Goal: Information Seeking & Learning: Understand process/instructions

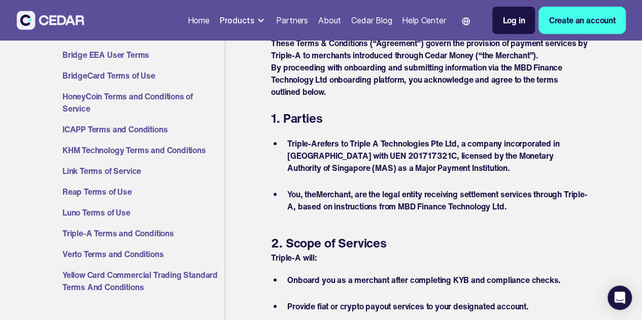
scroll to position [254, 0]
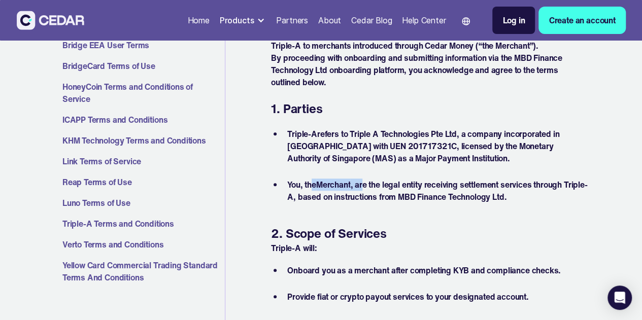
drag, startPoint x: 313, startPoint y: 184, endPoint x: 365, endPoint y: 183, distance: 52.3
click at [365, 183] on li "You , the Merchant , are the legal entity receiving settlement services through…" at bounding box center [435, 191] width 305 height 24
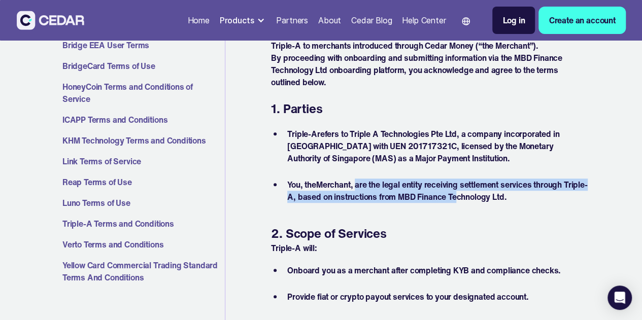
drag, startPoint x: 358, startPoint y: 183, endPoint x: 481, endPoint y: 198, distance: 124.3
click at [481, 198] on li "You , the Merchant , are the legal entity receiving settlement services through…" at bounding box center [435, 191] width 305 height 24
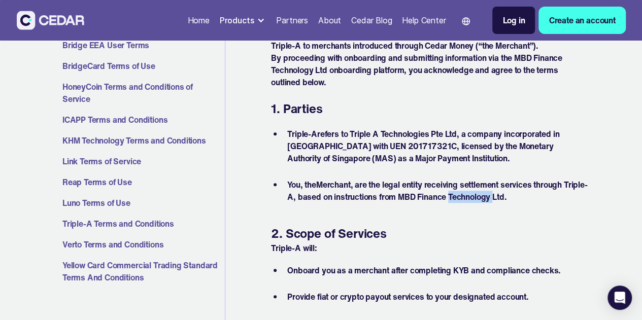
click at [481, 198] on li "You , the Merchant , are the legal entity receiving settlement services through…" at bounding box center [435, 191] width 305 height 24
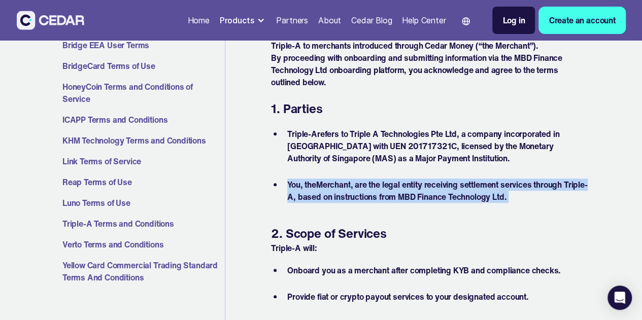
click at [481, 198] on li "You , the Merchant , are the legal entity receiving settlement services through…" at bounding box center [435, 191] width 305 height 24
click at [444, 197] on li "You , the Merchant , are the legal entity receiving settlement services through…" at bounding box center [435, 191] width 305 height 24
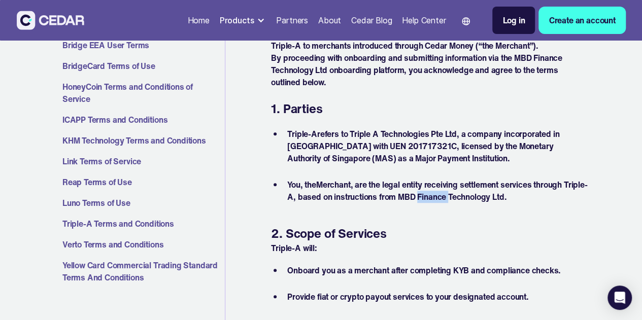
click at [444, 197] on li "You , the Merchant , are the legal entity receiving settlement services through…" at bounding box center [435, 191] width 305 height 24
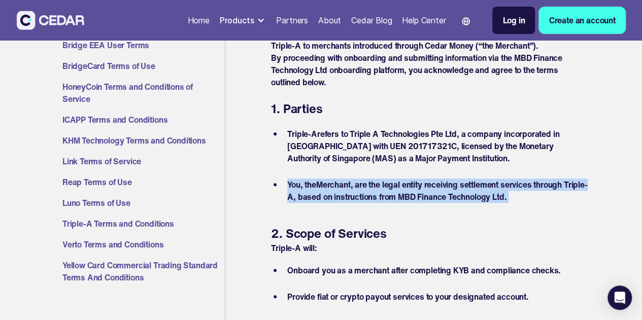
click at [444, 197] on li "You , the Merchant , are the legal entity receiving settlement services through…" at bounding box center [435, 191] width 305 height 24
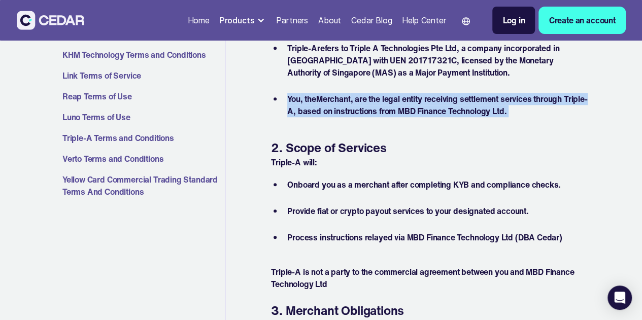
scroll to position [355, 0]
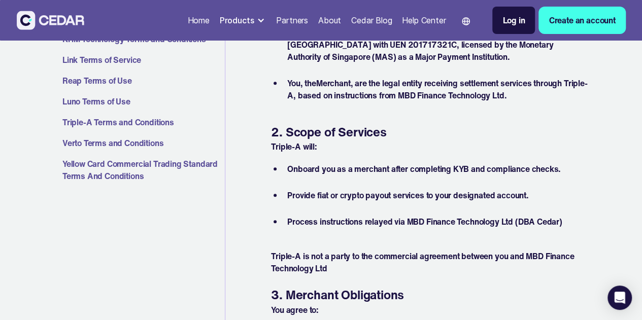
click at [443, 177] on li "Onboard you as a merchant after completing KYB and compliance checks." at bounding box center [435, 175] width 305 height 24
click at [448, 168] on li "Onboard you as a merchant after completing KYB and compliance checks." at bounding box center [435, 175] width 305 height 24
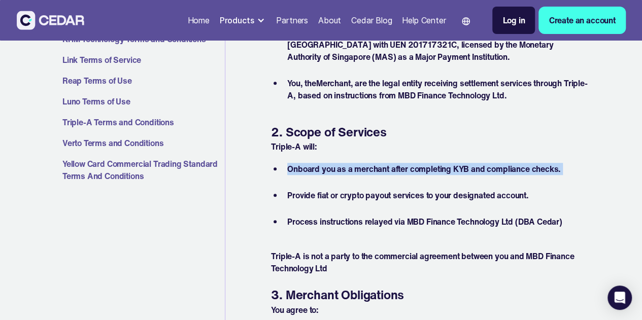
click at [448, 168] on li "Onboard you as a merchant after completing KYB and compliance checks." at bounding box center [435, 175] width 305 height 24
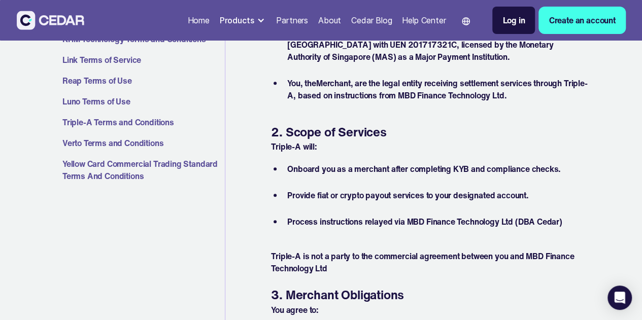
click at [440, 217] on li "Process instructions relayed via MBD Finance Technology Ltd (DBA Cedar)" at bounding box center [435, 228] width 305 height 24
click at [548, 223] on li "Process instructions relayed via MBD Finance Technology Ltd (DBA Cedar)" at bounding box center [435, 228] width 305 height 24
click at [548, 222] on li "Process instructions relayed via MBD Finance Technology Ltd (DBA Cedar)" at bounding box center [435, 228] width 305 height 24
click at [551, 223] on li "Process instructions relayed via MBD Finance Technology Ltd (DBA Cedar)" at bounding box center [435, 228] width 305 height 24
click at [364, 171] on li "Onboard you as a merchant after completing KYB and compliance checks." at bounding box center [435, 175] width 305 height 24
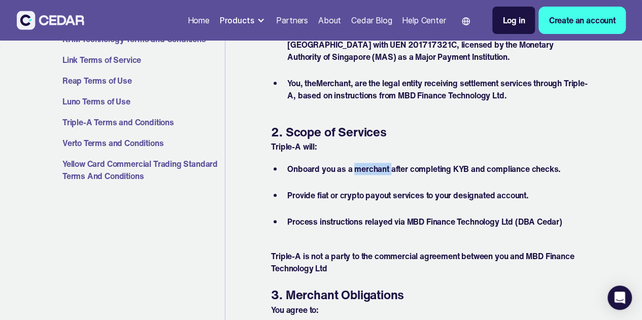
click at [364, 171] on li "Onboard you as a merchant after completing KYB and compliance checks." at bounding box center [435, 175] width 305 height 24
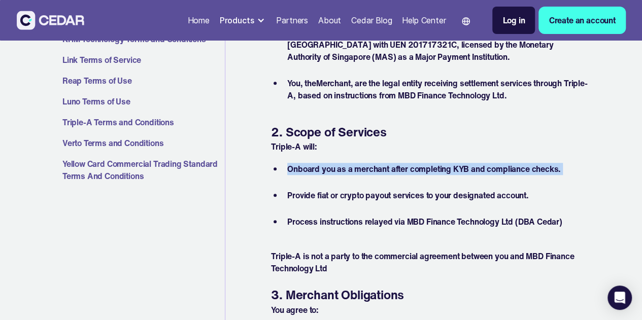
click at [364, 171] on li "Onboard you as a merchant after completing KYB and compliance checks." at bounding box center [435, 175] width 305 height 24
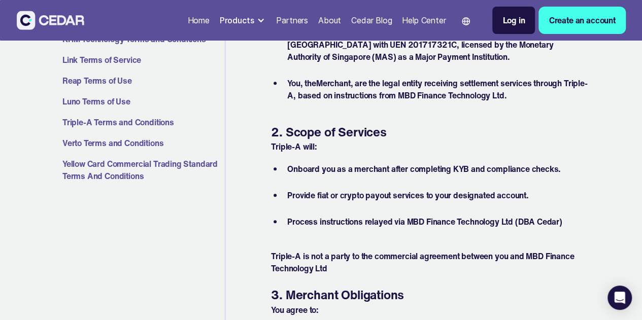
click at [358, 192] on li "Provide fiat or crypto payout services to your designated account." at bounding box center [435, 201] width 305 height 24
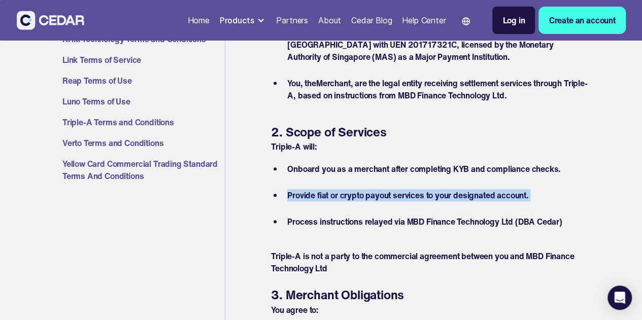
click at [358, 192] on li "Provide fiat or crypto payout services to your designated account." at bounding box center [435, 201] width 305 height 24
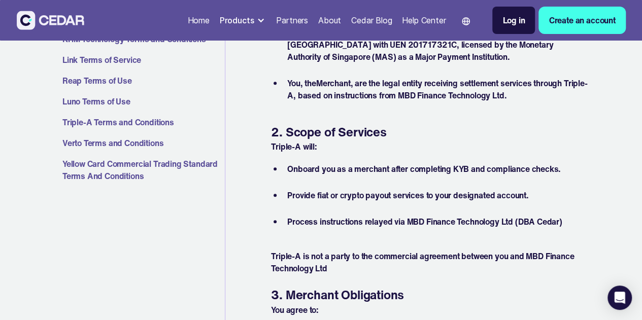
click at [357, 221] on li "Process instructions relayed via MBD Finance Technology Ltd (DBA Cedar)" at bounding box center [435, 228] width 305 height 24
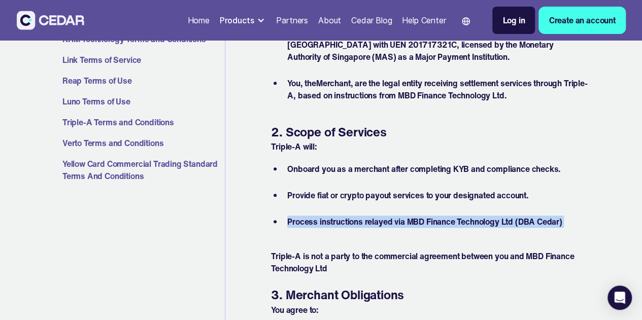
click at [357, 221] on li "Process instructions relayed via MBD Finance Technology Ltd (DBA Cedar)" at bounding box center [435, 228] width 305 height 24
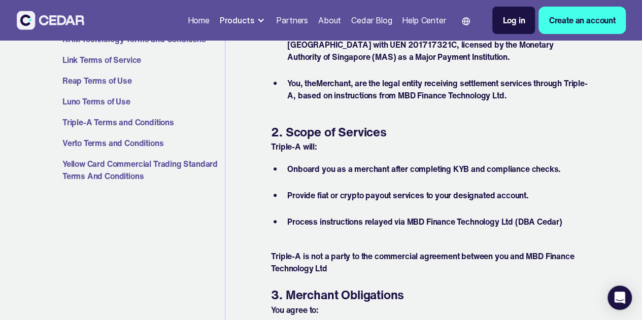
click at [399, 204] on li "Provide fiat or crypto payout services to your designated account." at bounding box center [435, 201] width 305 height 24
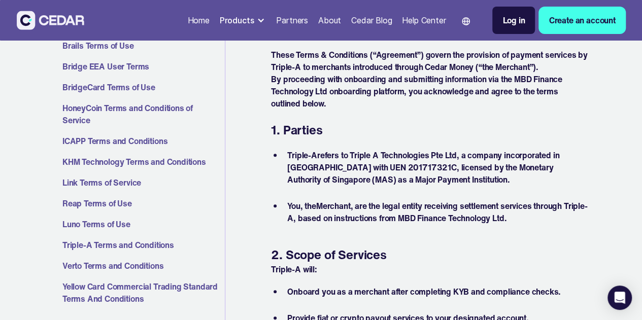
scroll to position [254, 0]
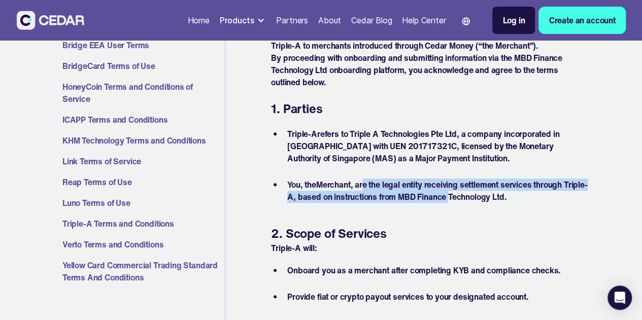
drag, startPoint x: 365, startPoint y: 185, endPoint x: 472, endPoint y: 197, distance: 107.3
click at [472, 197] on li "You , the Merchant , are the legal entity receiving settlement services through…" at bounding box center [435, 191] width 305 height 24
drag, startPoint x: 484, startPoint y: 196, endPoint x: 438, endPoint y: 175, distance: 51.1
click at [438, 175] on ul "Triple-A refers to Triple A Technologies Pte Ltd, a company incorporated in [GE…" at bounding box center [429, 165] width 317 height 79
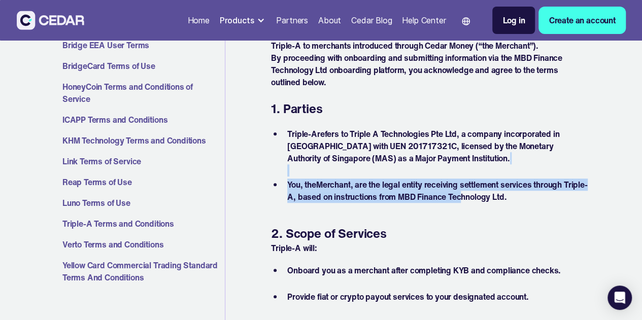
click at [438, 175] on li "Triple-A refers to Triple A Technologies Pte Ltd, a company incorporated in [GE…" at bounding box center [435, 152] width 305 height 49
drag, startPoint x: 372, startPoint y: 184, endPoint x: 487, endPoint y: 200, distance: 116.3
click at [487, 200] on li "You , the Merchant , are the legal entity receiving settlement services through…" at bounding box center [435, 191] width 305 height 24
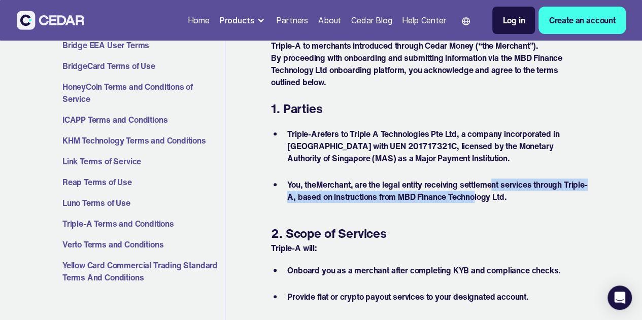
drag, startPoint x: 498, startPoint y: 195, endPoint x: 495, endPoint y: 184, distance: 11.6
click at [495, 184] on li "You , the Merchant , are the legal entity receiving settlement services through…" at bounding box center [435, 191] width 305 height 24
drag, startPoint x: 501, startPoint y: 183, endPoint x: 510, endPoint y: 194, distance: 14.2
click at [510, 194] on li "You , the Merchant , are the legal entity receiving settlement services through…" at bounding box center [435, 191] width 305 height 24
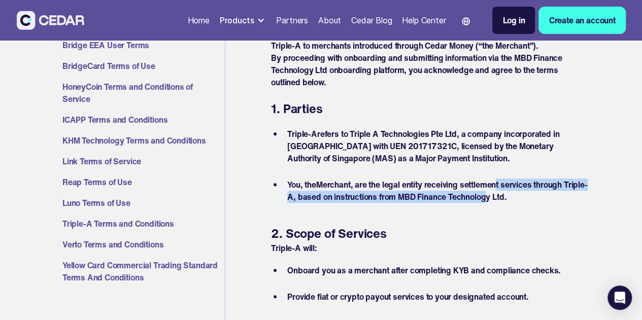
click at [510, 194] on li "You , the Merchant , are the legal entity receiving settlement services through…" at bounding box center [435, 191] width 305 height 24
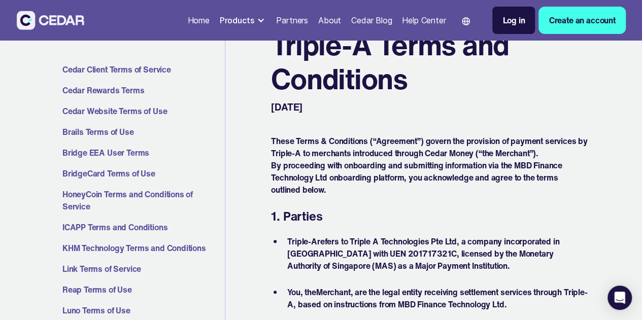
scroll to position [102, 0]
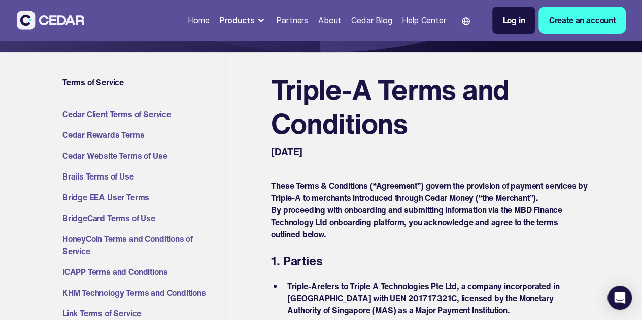
click at [437, 212] on p "By proceeding with onboarding and submitting information via the MBD Finance Te…" at bounding box center [429, 222] width 317 height 37
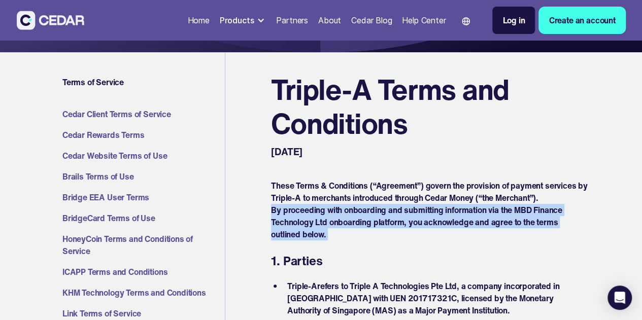
click at [437, 212] on p "By proceeding with onboarding and submitting information via the MBD Finance Te…" at bounding box center [429, 222] width 317 height 37
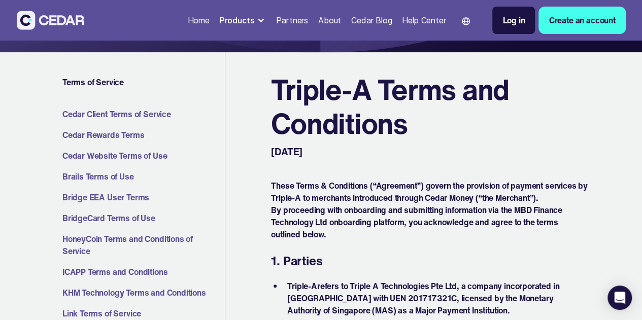
click at [425, 187] on p "These Terms & Conditions (“Agreement”) govern the provision of payment services…" at bounding box center [429, 192] width 317 height 24
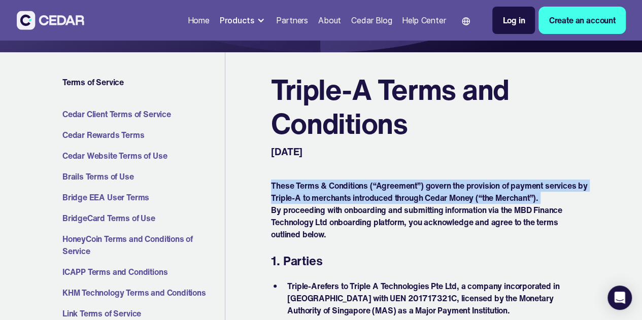
click at [425, 187] on p "These Terms & Conditions (“Agreement”) govern the provision of payment services…" at bounding box center [429, 192] width 317 height 24
click at [412, 196] on p "These Terms & Conditions (“Agreement”) govern the provision of payment services…" at bounding box center [429, 192] width 317 height 24
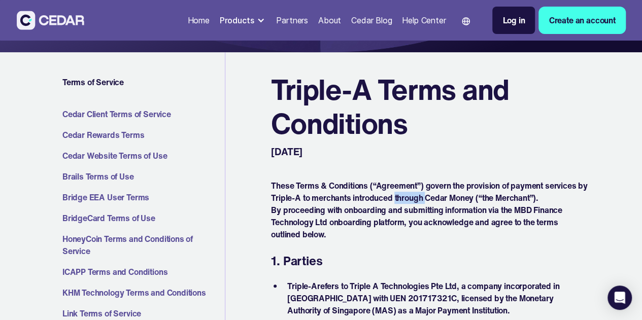
click at [412, 196] on p "These Terms & Conditions (“Agreement”) govern the provision of payment services…" at bounding box center [429, 192] width 317 height 24
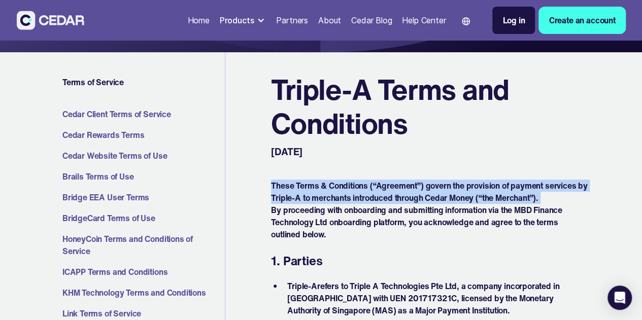
click at [412, 196] on p "These Terms & Conditions (“Agreement”) govern the provision of payment services…" at bounding box center [429, 192] width 317 height 24
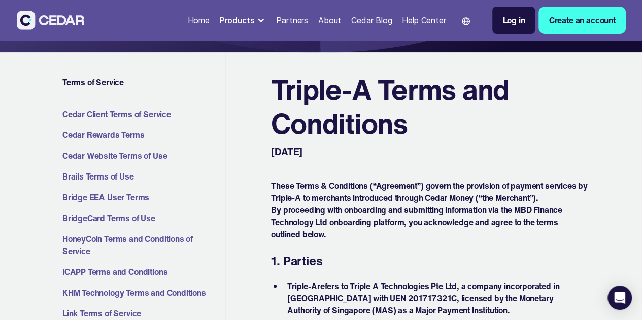
click at [405, 210] on p "By proceeding with onboarding and submitting information via the MBD Finance Te…" at bounding box center [429, 222] width 317 height 37
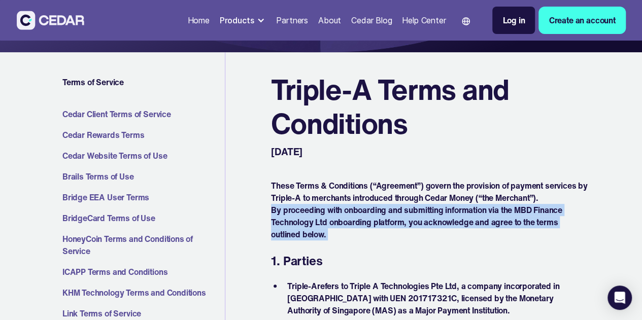
click at [405, 210] on p "By proceeding with onboarding and submitting information via the MBD Finance Te…" at bounding box center [429, 222] width 317 height 37
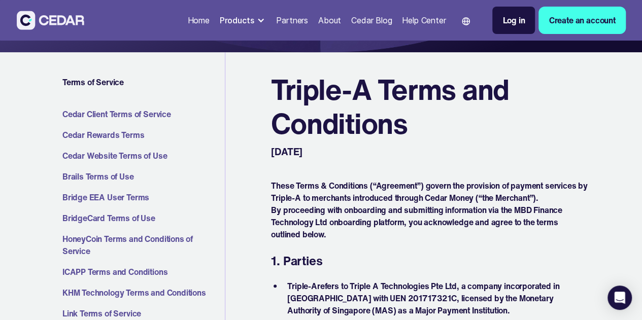
click at [458, 195] on p "These Terms & Conditions (“Agreement”) govern the provision of payment services…" at bounding box center [429, 192] width 317 height 24
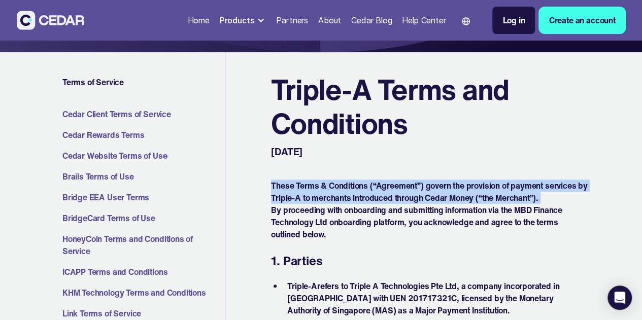
click at [458, 195] on p "These Terms & Conditions (“Agreement”) govern the provision of payment services…" at bounding box center [429, 192] width 317 height 24
click at [462, 197] on p "These Terms & Conditions (“Agreement”) govern the provision of payment services…" at bounding box center [429, 192] width 317 height 24
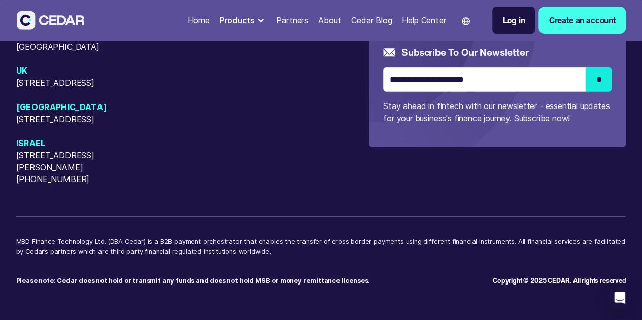
scroll to position [1527, 0]
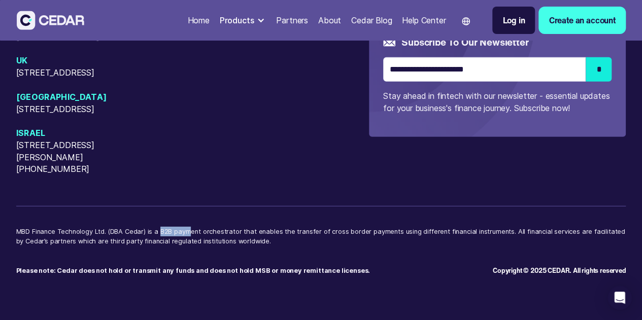
drag, startPoint x: 188, startPoint y: 229, endPoint x: 217, endPoint y: 232, distance: 29.6
click at [217, 232] on p "MBD Finance Technology Ltd. (DBA Cedar) is a B2B payment orchestrator that enab…" at bounding box center [321, 241] width 610 height 29
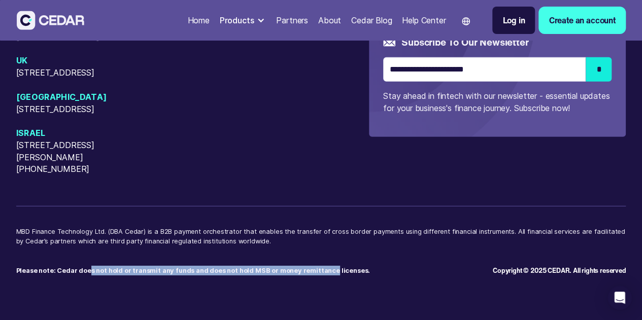
drag, startPoint x: 118, startPoint y: 272, endPoint x: 353, endPoint y: 272, distance: 235.0
click at [353, 272] on strong "Please note: Cedar does not hold or transmit any funds and does not hold MSB or…" at bounding box center [193, 271] width 354 height 8
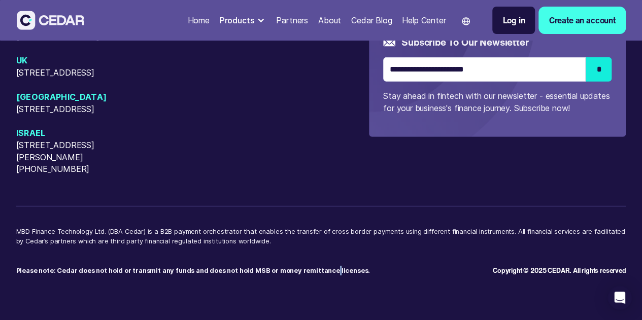
click at [353, 272] on strong "Please note: Cedar does not hold or transmit any funds and does not hold MSB or…" at bounding box center [193, 271] width 354 height 8
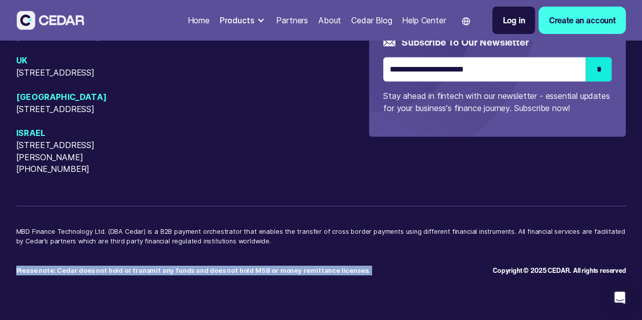
click at [353, 272] on strong "Please note: Cedar does not hold or transmit any funds and does not hold MSB or…" at bounding box center [193, 271] width 354 height 8
click at [366, 271] on strong "Please note: Cedar does not hold or transmit any funds and does not hold MSB or…" at bounding box center [193, 271] width 354 height 8
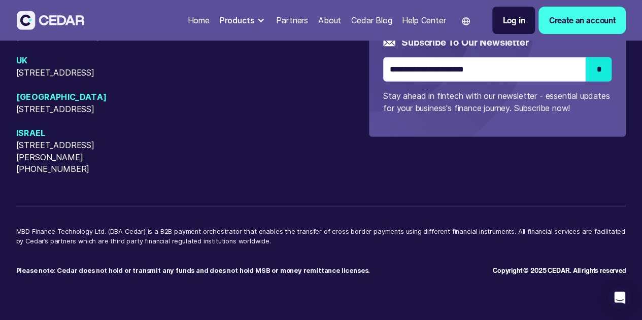
click at [368, 255] on p "MBD Finance Technology Ltd. (DBA Cedar) is a B2B payment orchestrator that enab…" at bounding box center [321, 241] width 610 height 29
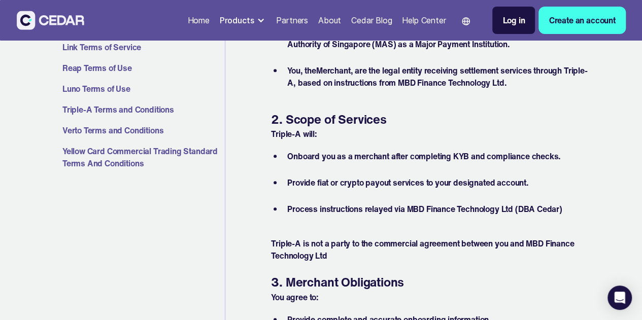
scroll to position [359, 0]
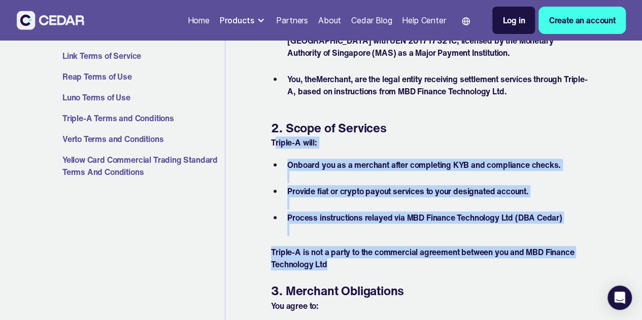
drag, startPoint x: 338, startPoint y: 262, endPoint x: 273, endPoint y: 144, distance: 134.9
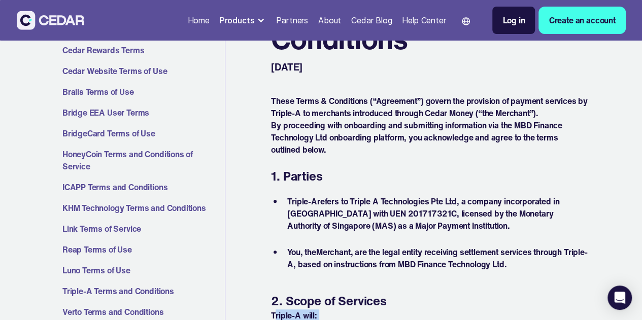
scroll to position [207, 0]
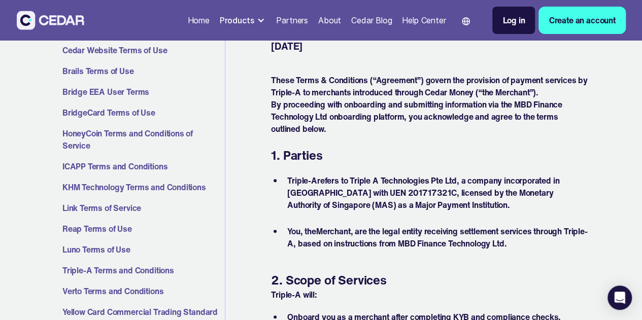
click at [408, 232] on li "You , the Merchant , are the legal entity receiving settlement services through…" at bounding box center [435, 237] width 305 height 24
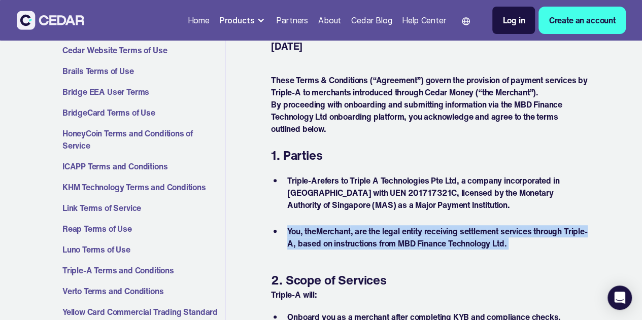
click at [408, 232] on li "You , the Merchant , are the legal entity receiving settlement services through…" at bounding box center [435, 237] width 305 height 24
click at [451, 235] on li "You , the Merchant , are the legal entity receiving settlement services through…" at bounding box center [435, 237] width 305 height 24
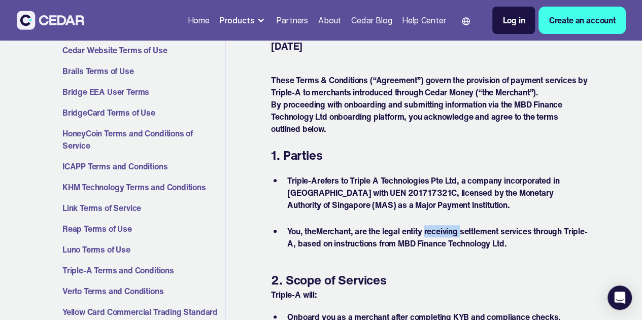
click at [451, 235] on li "You , the Merchant , are the legal entity receiving settlement services through…" at bounding box center [435, 237] width 305 height 24
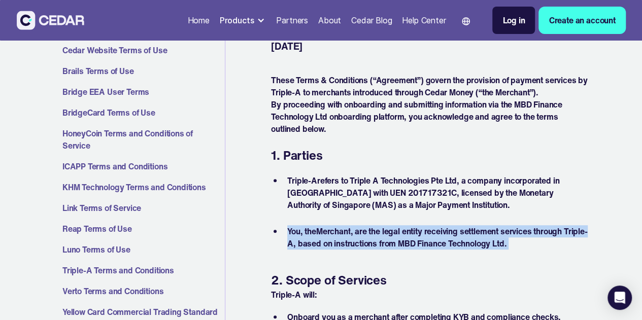
click at [451, 235] on li "You , the Merchant , are the legal entity receiving settlement services through…" at bounding box center [435, 237] width 305 height 24
click at [466, 237] on li "You , the Merchant , are the legal entity receiving settlement services through…" at bounding box center [435, 237] width 305 height 24
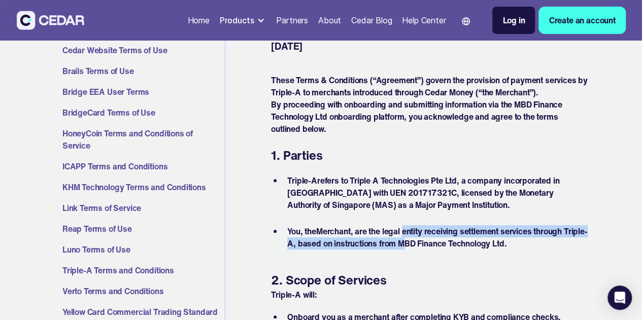
drag, startPoint x: 404, startPoint y: 236, endPoint x: 429, endPoint y: 239, distance: 25.1
click at [429, 239] on li "You , the Merchant , are the legal entity receiving settlement services through…" at bounding box center [435, 237] width 305 height 24
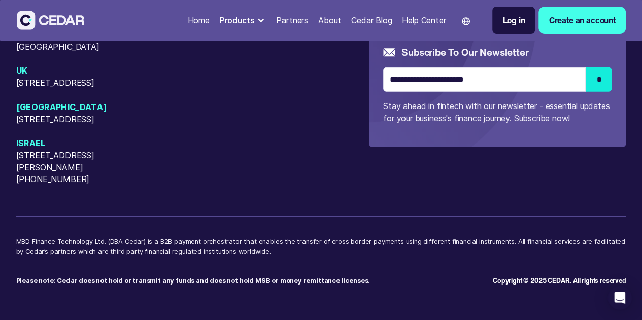
scroll to position [1516, 0]
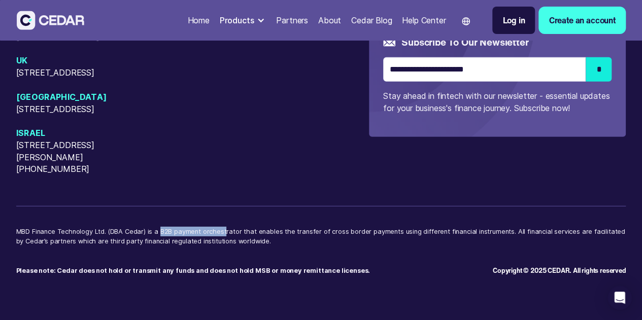
drag, startPoint x: 190, startPoint y: 240, endPoint x: 253, endPoint y: 241, distance: 63.4
click at [253, 241] on p "MBD Finance Technology Ltd. (DBA Cedar) is a B2B payment orchestrator that enab…" at bounding box center [321, 241] width 610 height 29
click at [213, 246] on p "MBD Finance Technology Ltd. (DBA Cedar) is a B2B payment orchestrator that enab…" at bounding box center [321, 241] width 610 height 29
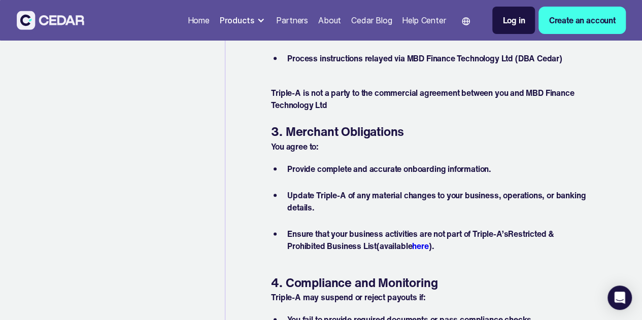
scroll to position [450, 0]
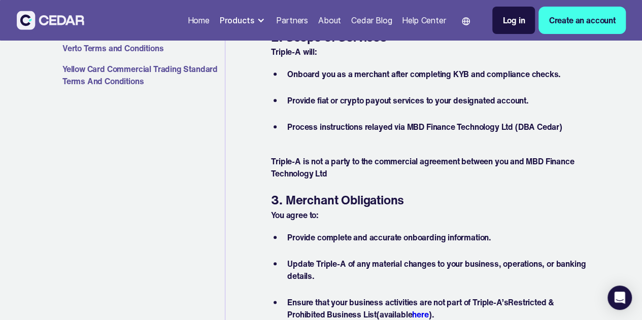
click at [548, 128] on li "Process instructions relayed via MBD Finance Technology Ltd (DBA Cedar)" at bounding box center [435, 133] width 305 height 24
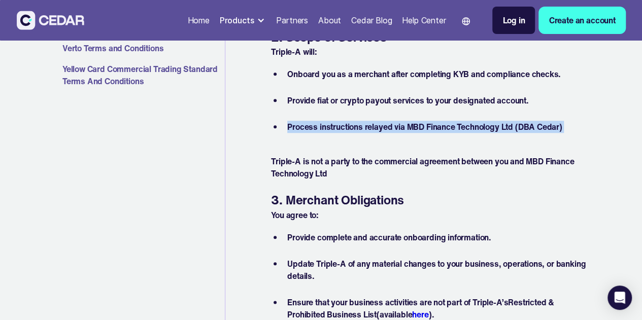
click at [548, 128] on li "Process instructions relayed via MBD Finance Technology Ltd (DBA Cedar)" at bounding box center [435, 133] width 305 height 24
click at [568, 126] on li "Process instructions relayed via MBD Finance Technology Ltd (DBA Cedar)" at bounding box center [435, 133] width 305 height 24
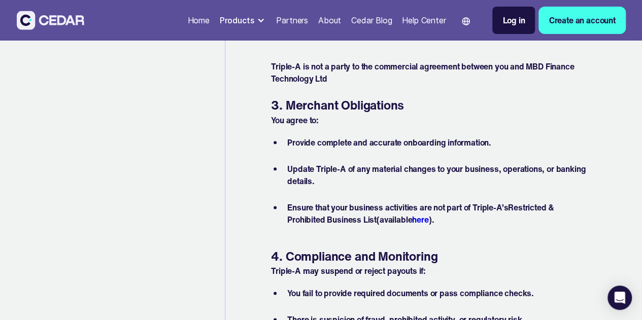
scroll to position [602, 0]
